Goal: Task Accomplishment & Management: Complete application form

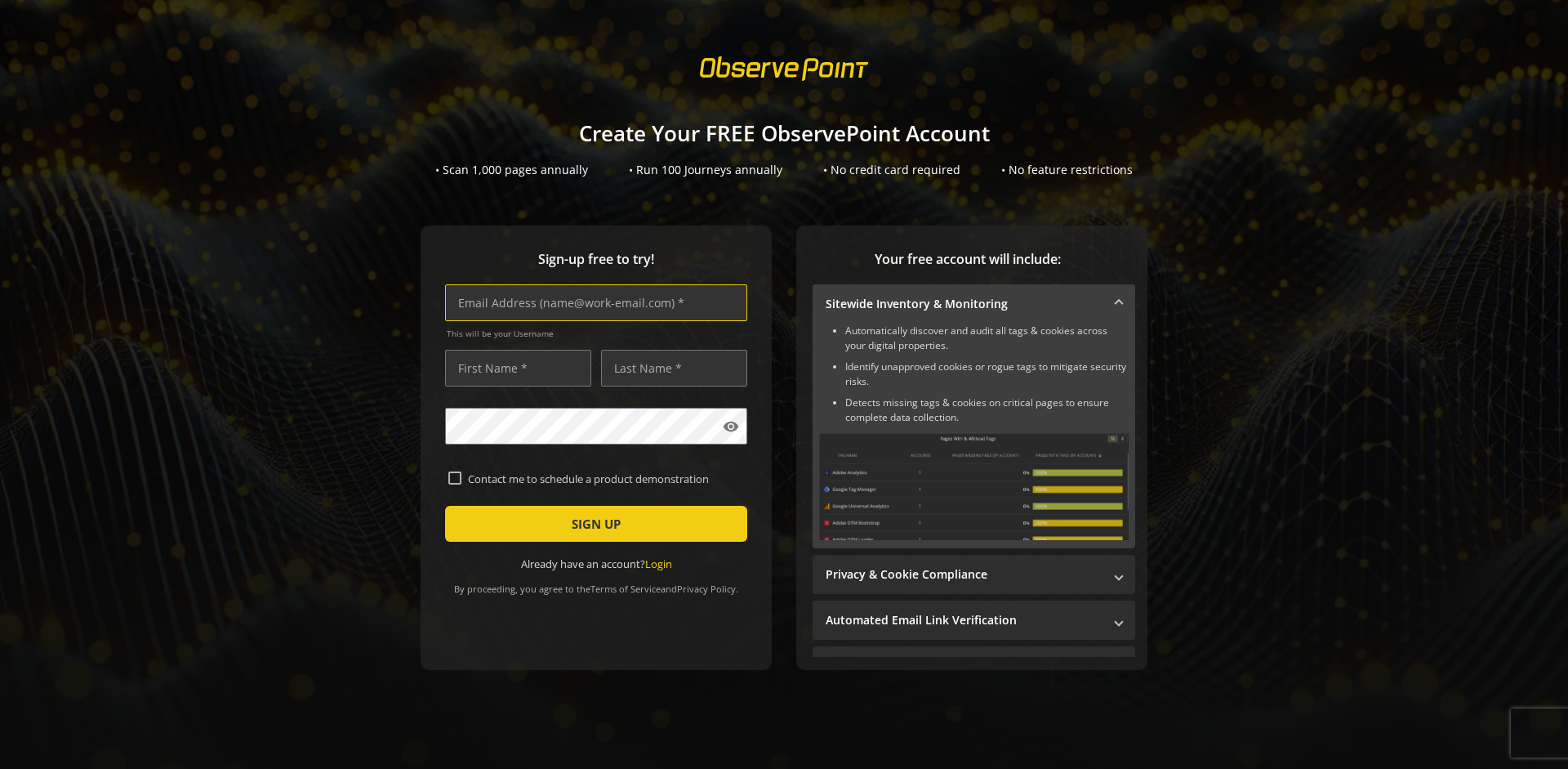
click at [592, 302] on input "text" at bounding box center [596, 302] width 302 height 36
type input "[EMAIL_ADDRESS][DOMAIN_NAME]"
click at [514, 368] on input "text" at bounding box center [518, 368] width 146 height 36
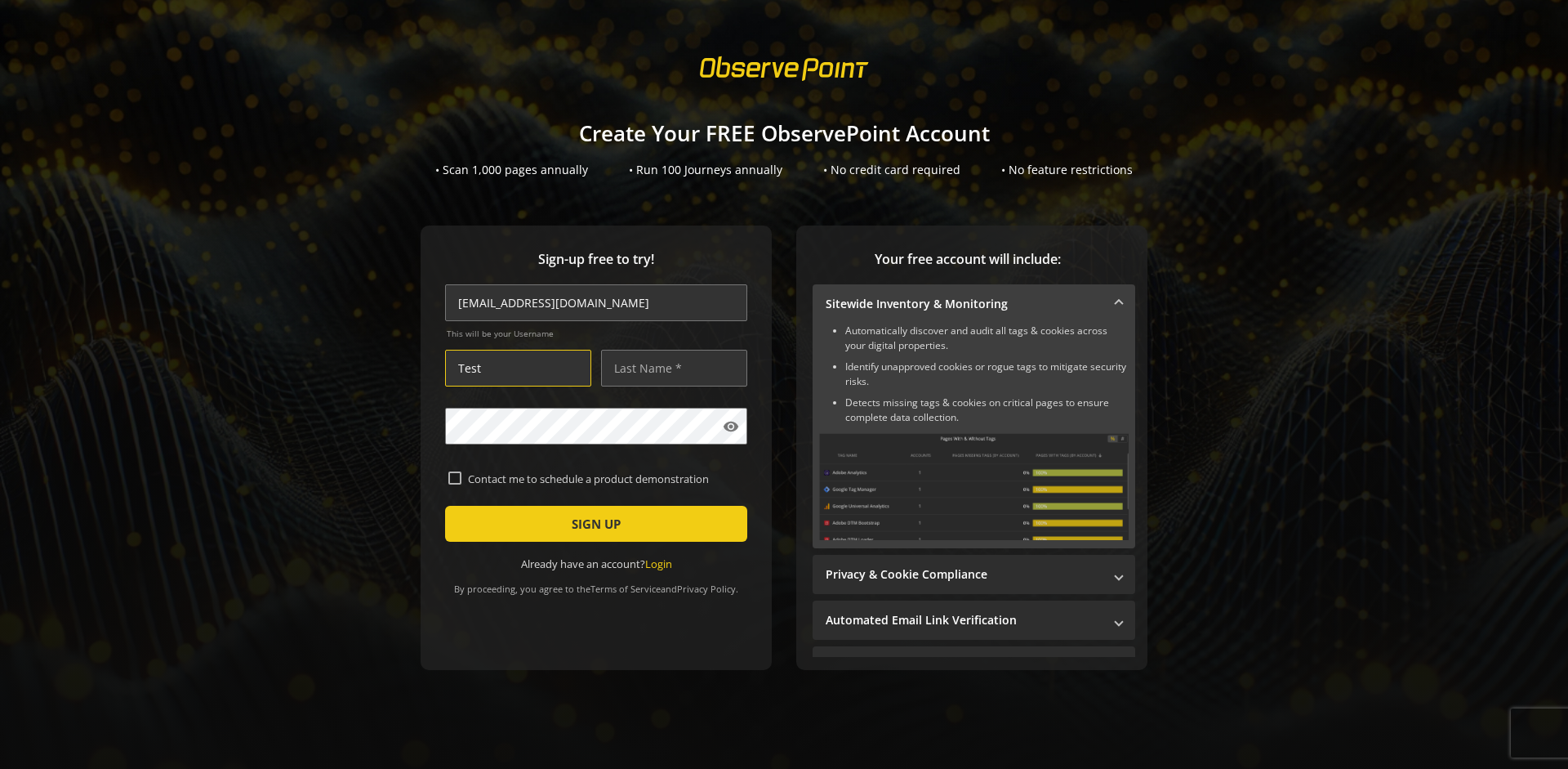
type input "Test"
click at [669, 368] on input "text" at bounding box center [674, 368] width 146 height 36
type input "Test"
click at [592, 524] on span "SIGN UP" at bounding box center [597, 523] width 49 height 29
